Goal: Transaction & Acquisition: Download file/media

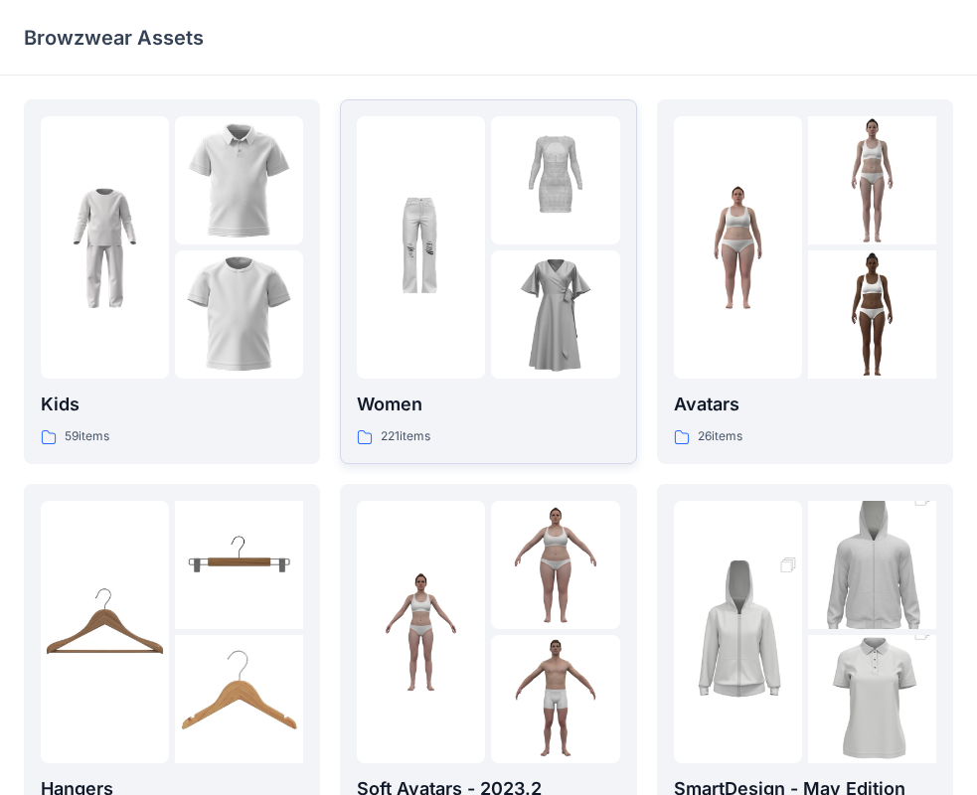
click at [513, 426] on div "221 items" at bounding box center [488, 436] width 262 height 21
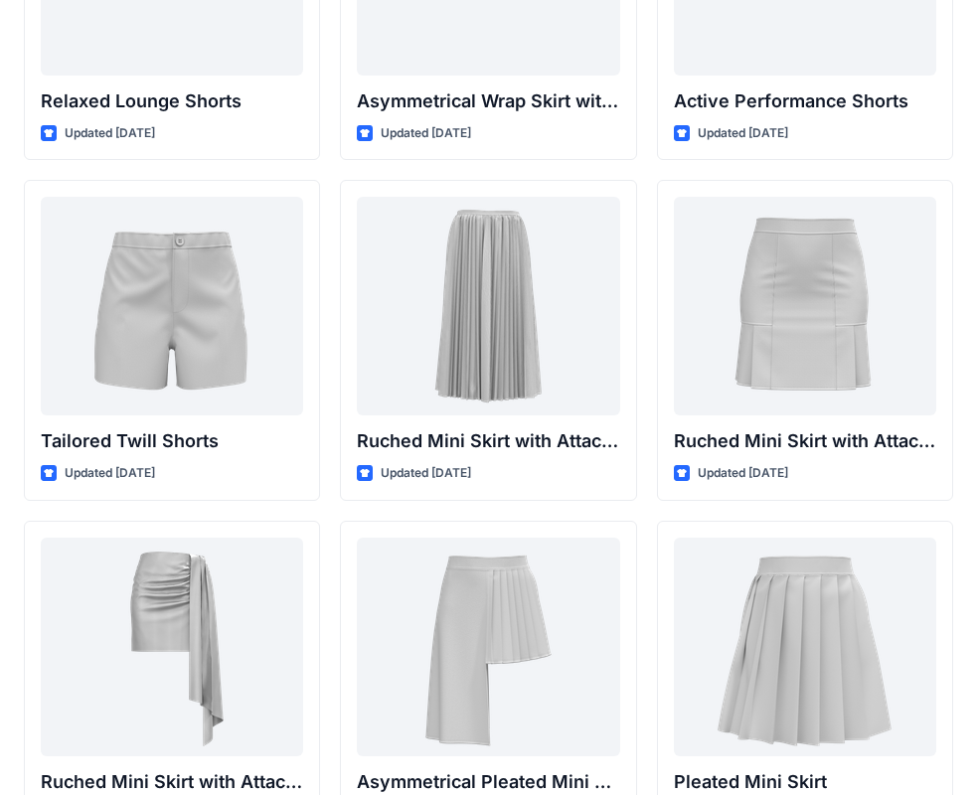
scroll to position [4927, 0]
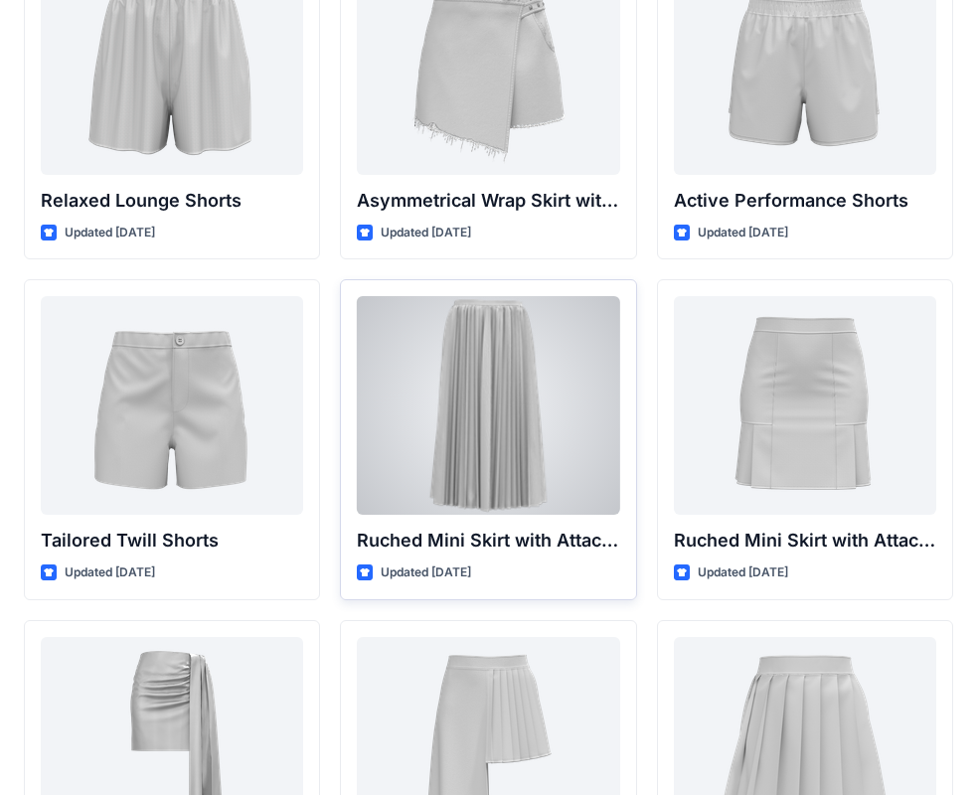
click at [520, 408] on div at bounding box center [488, 405] width 262 height 219
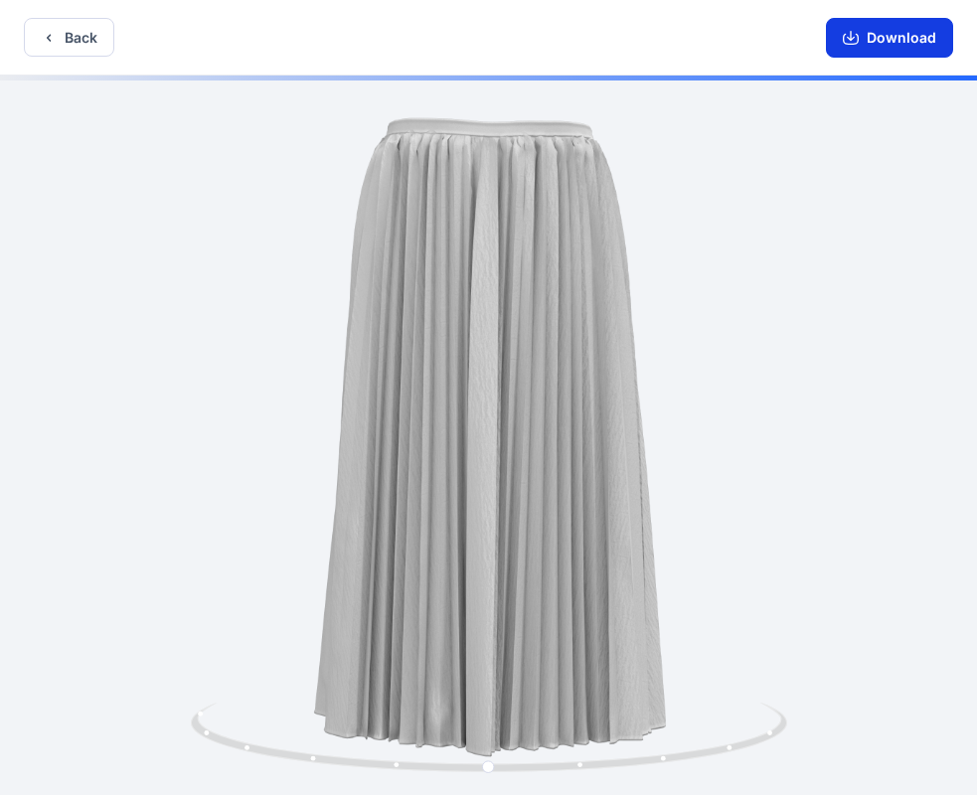
click at [894, 39] on button "Download" at bounding box center [889, 38] width 127 height 40
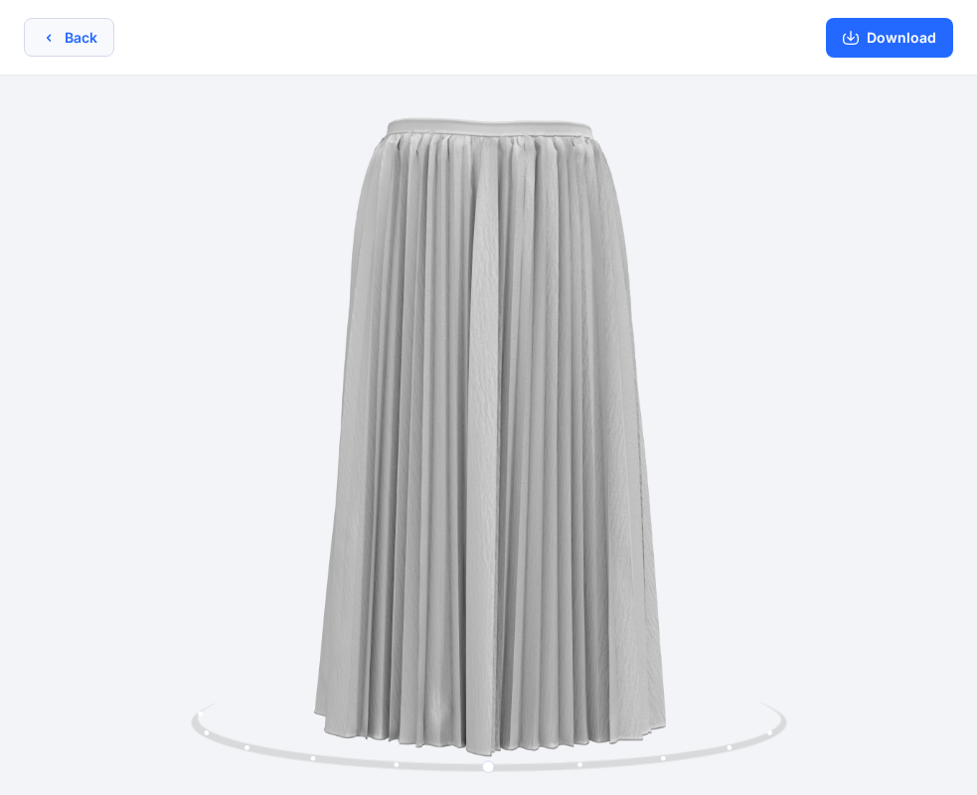
click at [78, 43] on button "Back" at bounding box center [69, 37] width 90 height 39
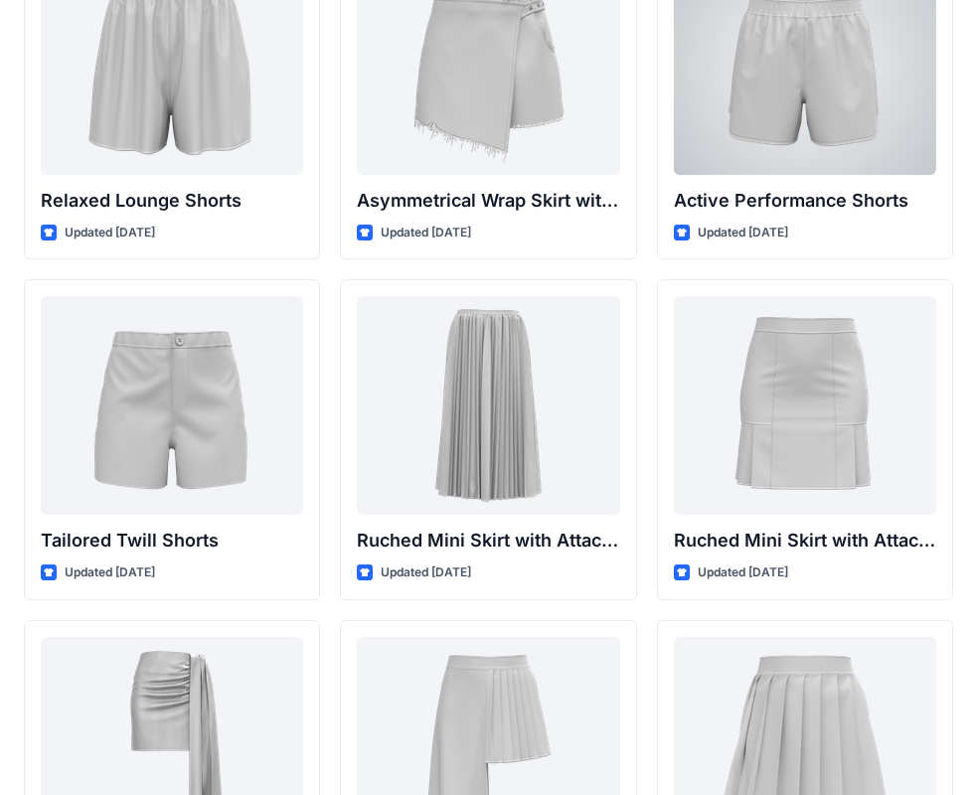
scroll to position [4827, 0]
